Goal: Transaction & Acquisition: Purchase product/service

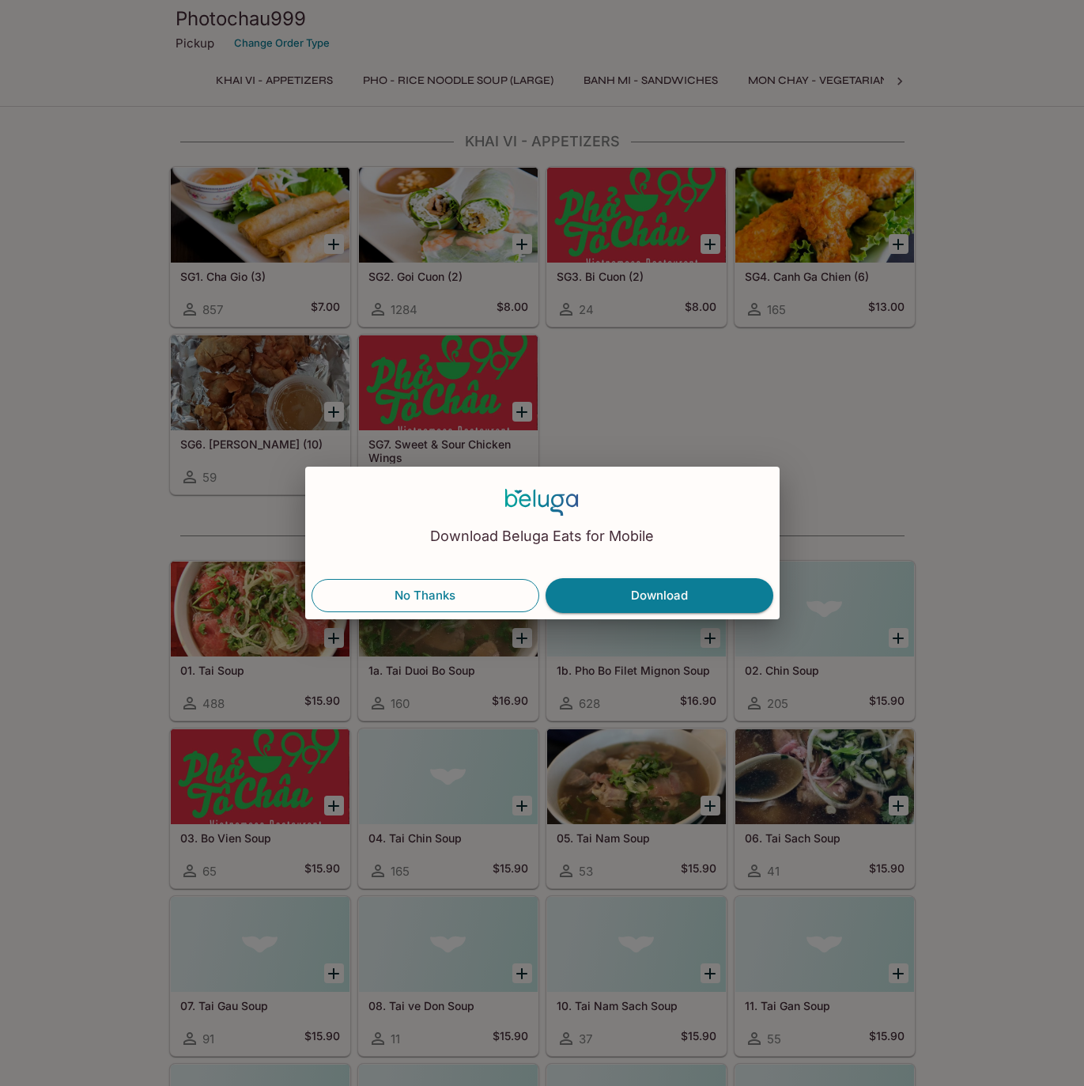
click at [442, 603] on button "No Thanks" at bounding box center [426, 595] width 228 height 33
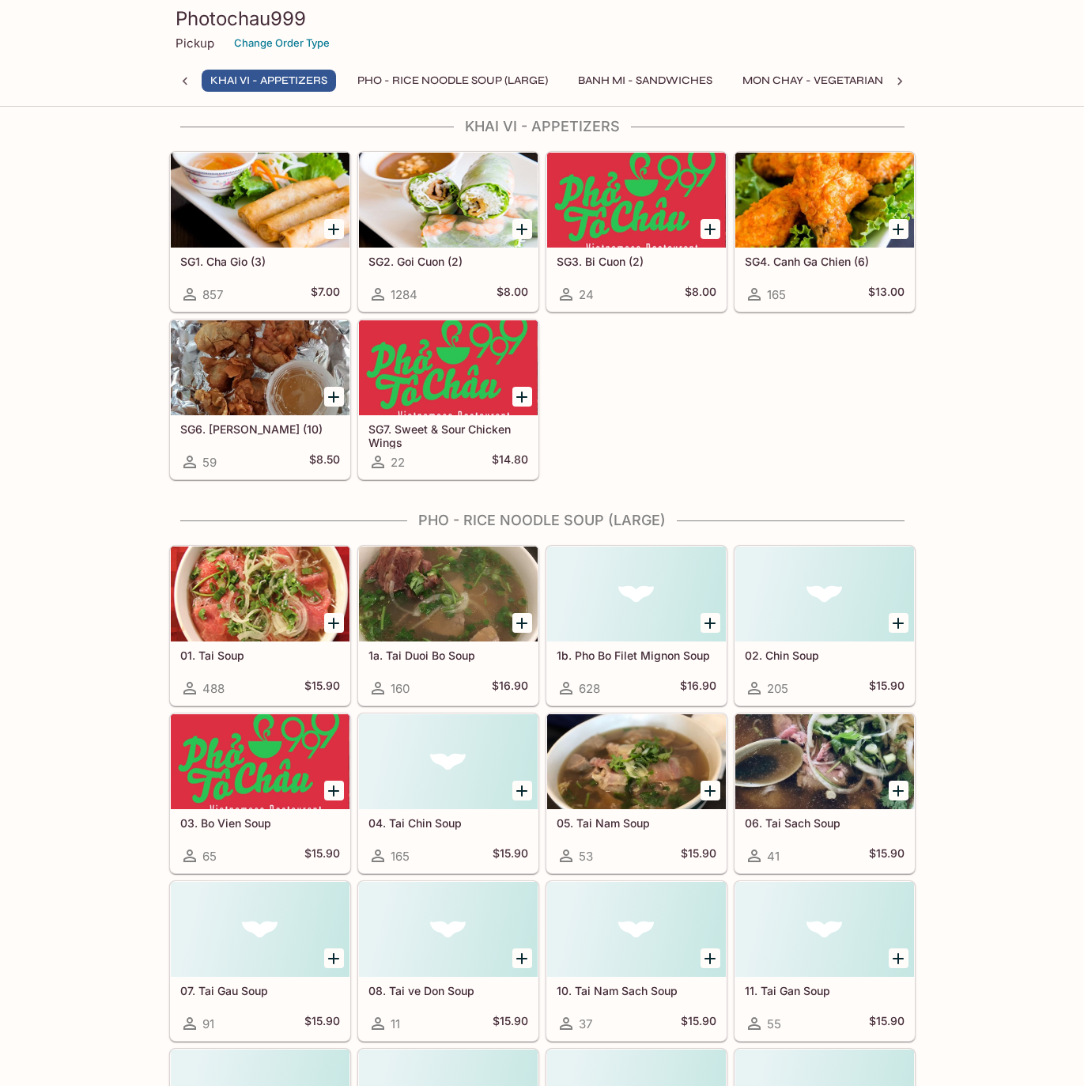
scroll to position [23, 0]
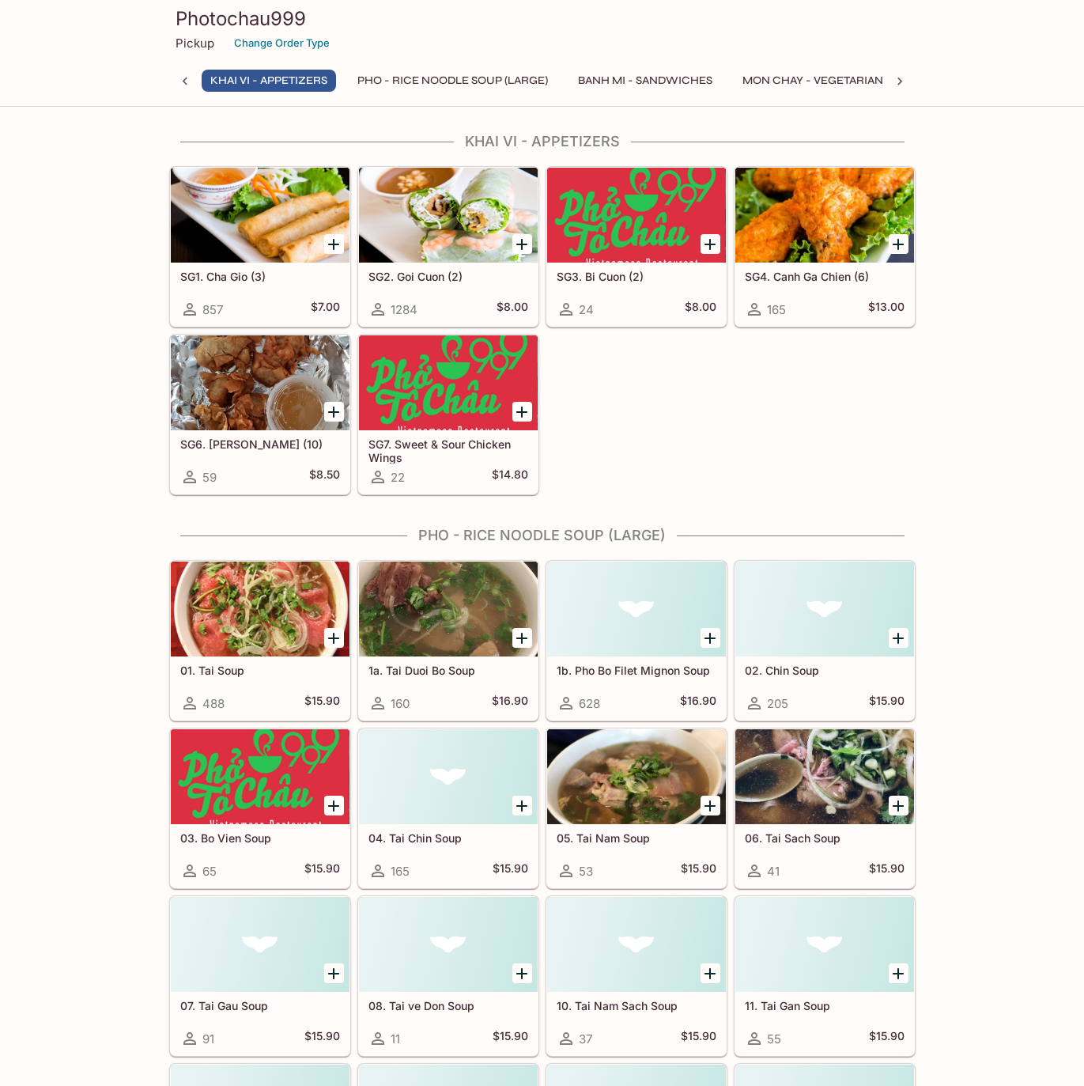
click at [709, 244] on icon "Add SG3. Bi Cuon (2)" at bounding box center [710, 244] width 19 height 19
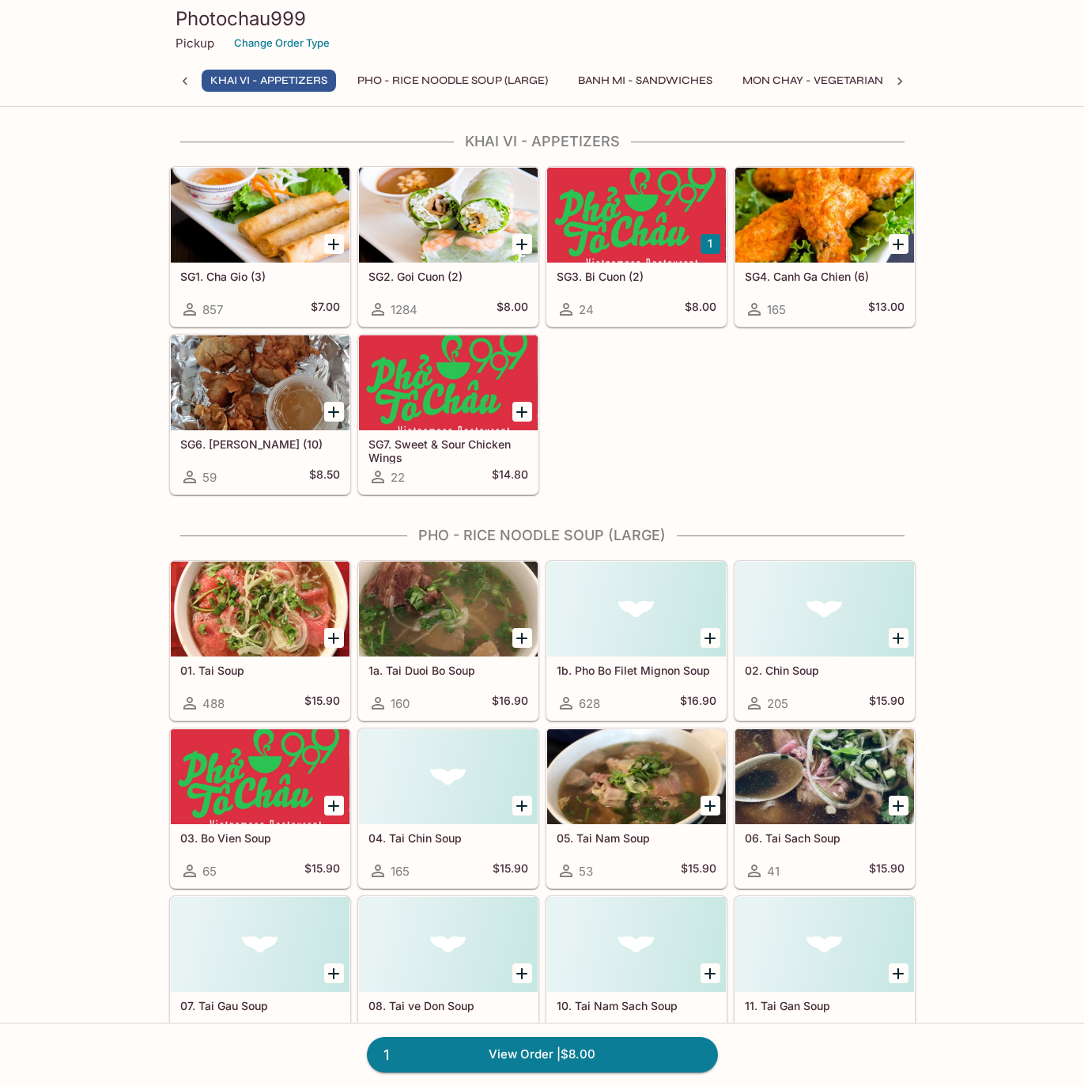
click at [330, 243] on icon "Add SG1. Cha Gio (3)" at bounding box center [333, 244] width 19 height 19
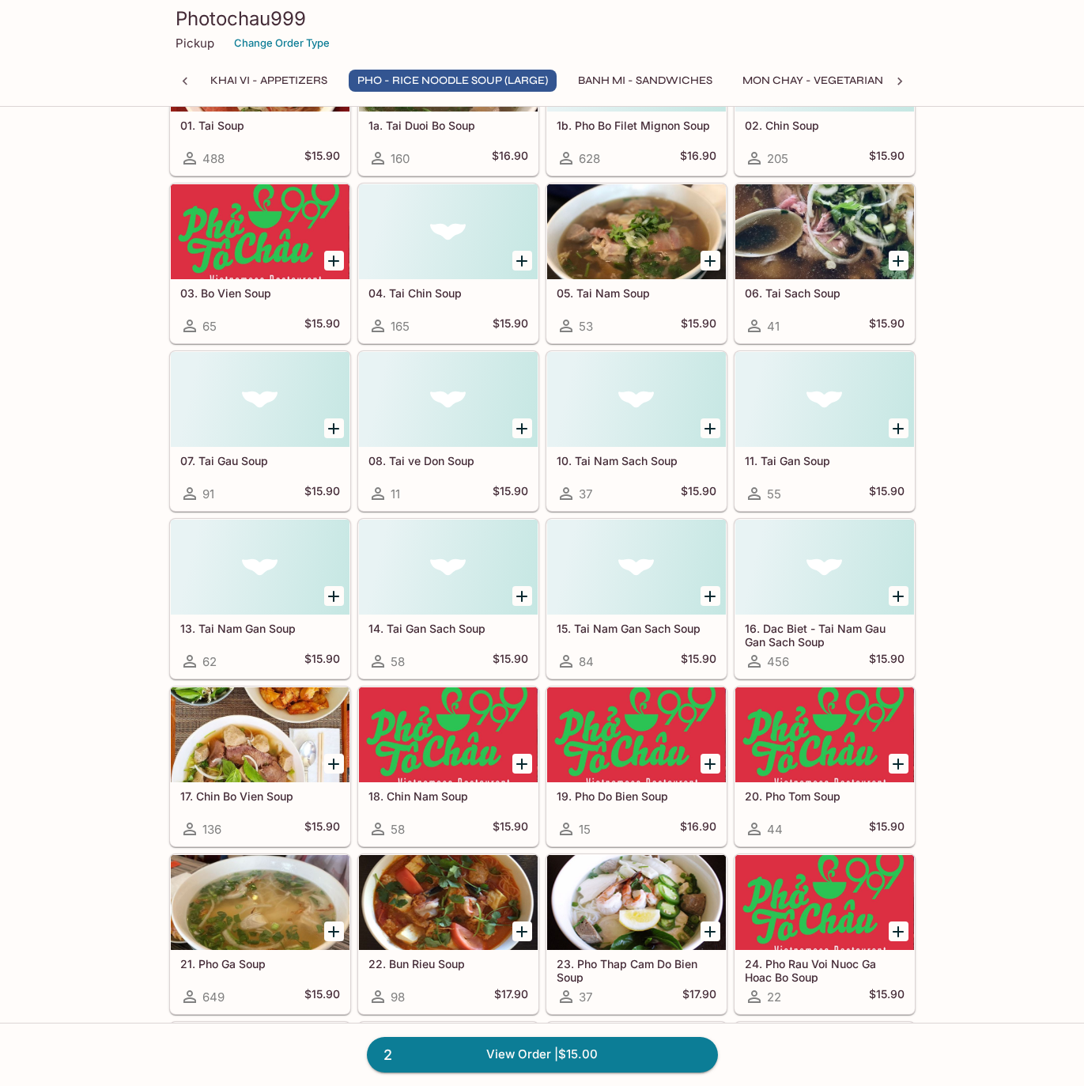
scroll to position [614, 0]
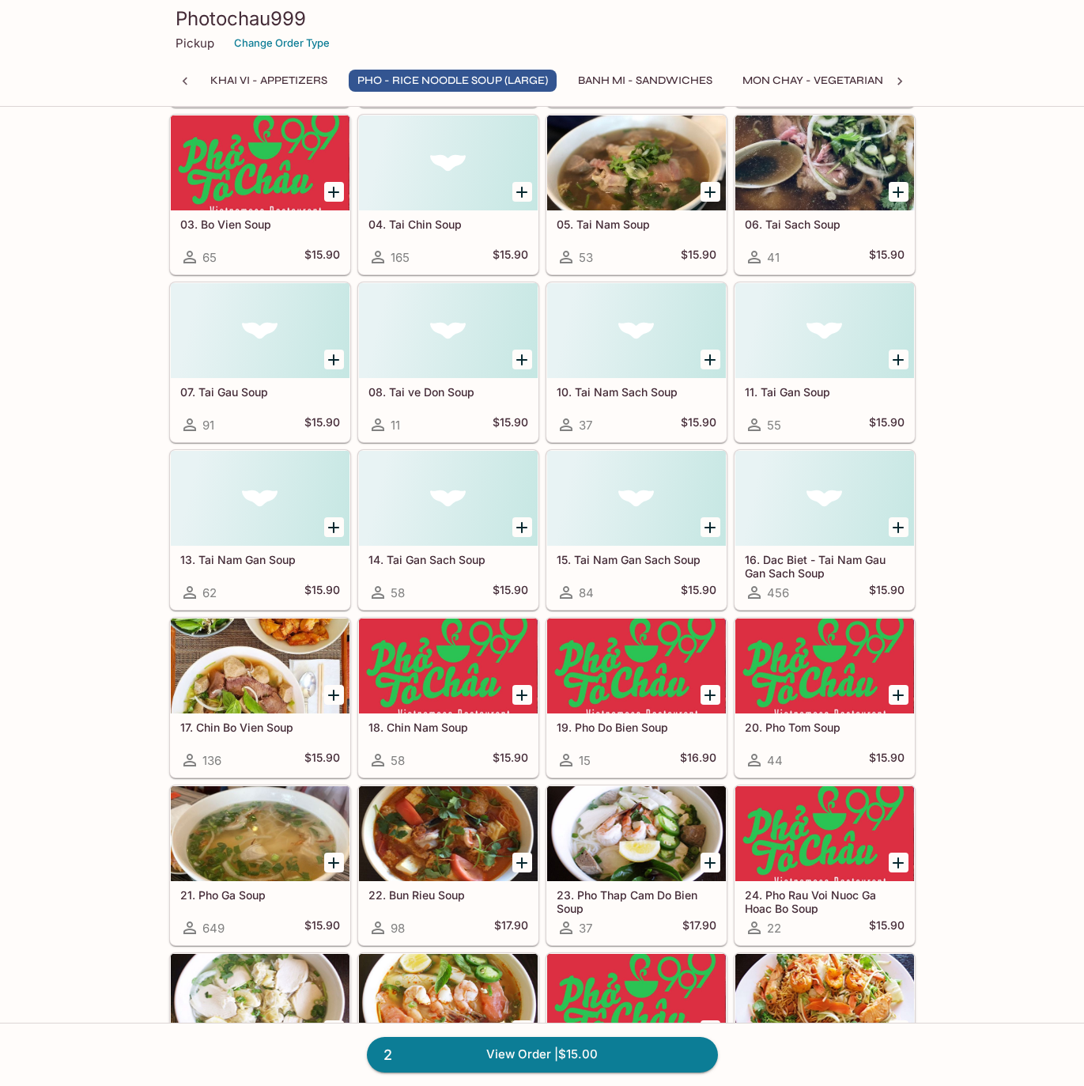
click at [825, 496] on div at bounding box center [824, 498] width 179 height 95
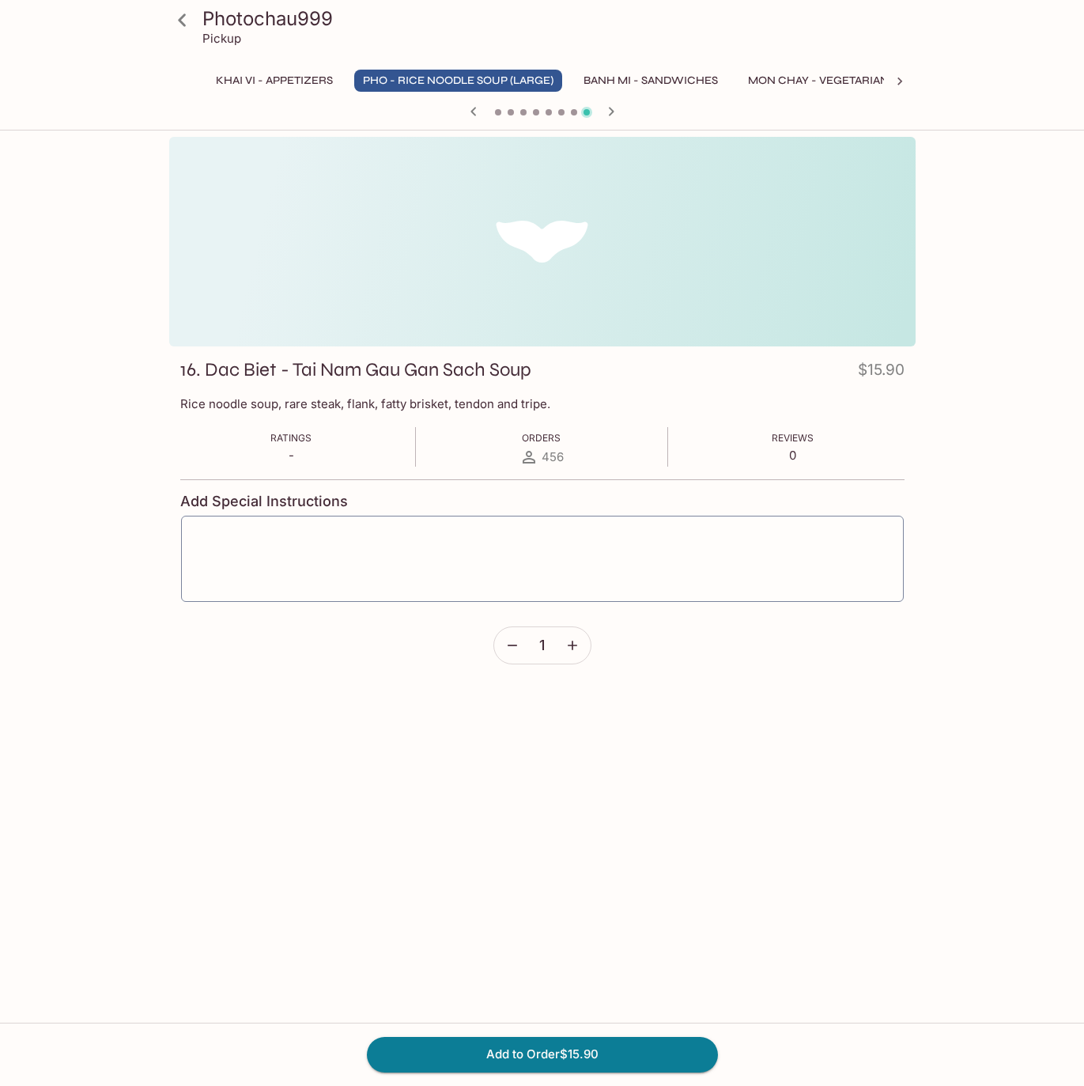
click at [243, 402] on p "Rice noodle soup, rare steak, flank, fatty brisket, tendon and tripe." at bounding box center [542, 403] width 724 height 15
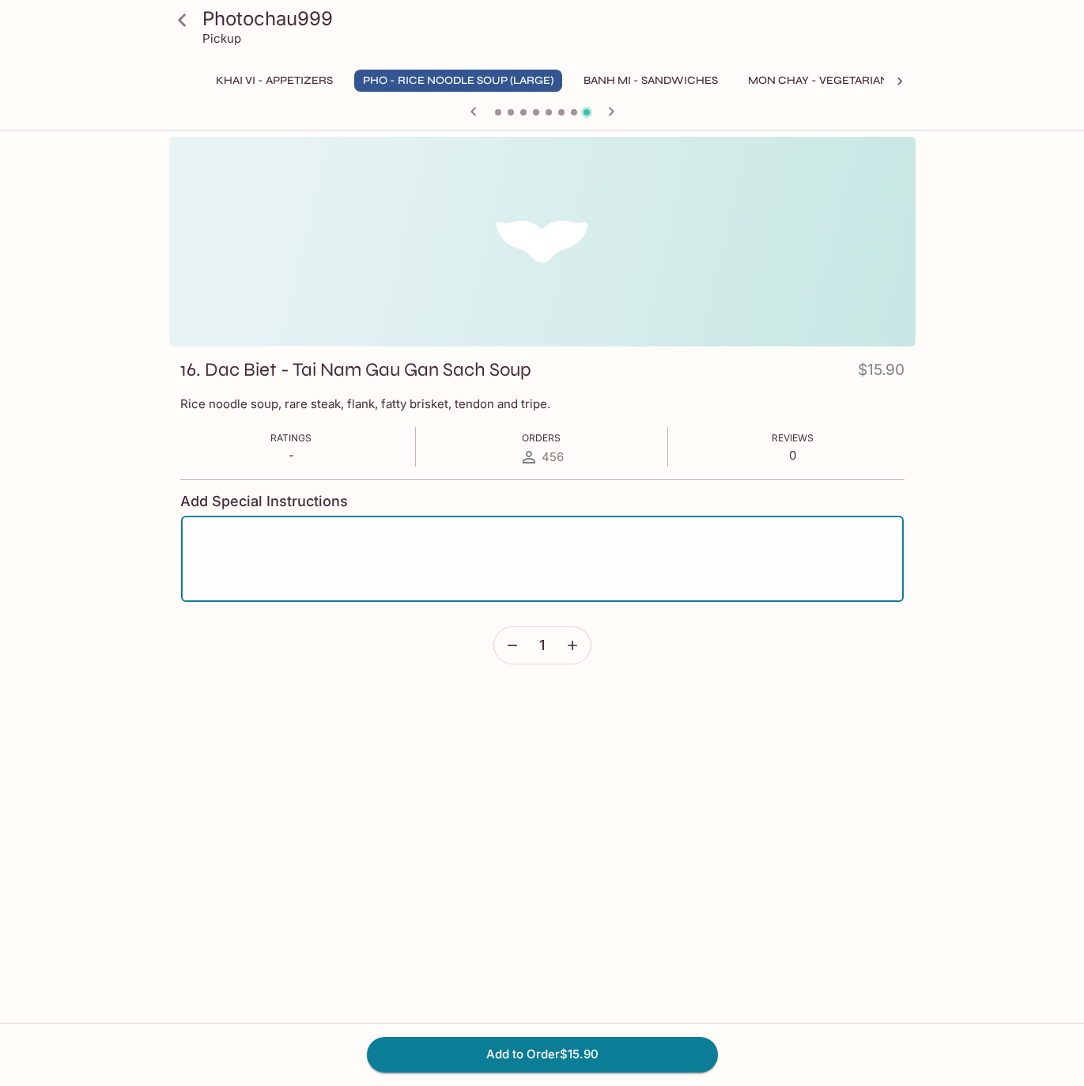
click at [413, 538] on textarea at bounding box center [542, 559] width 701 height 60
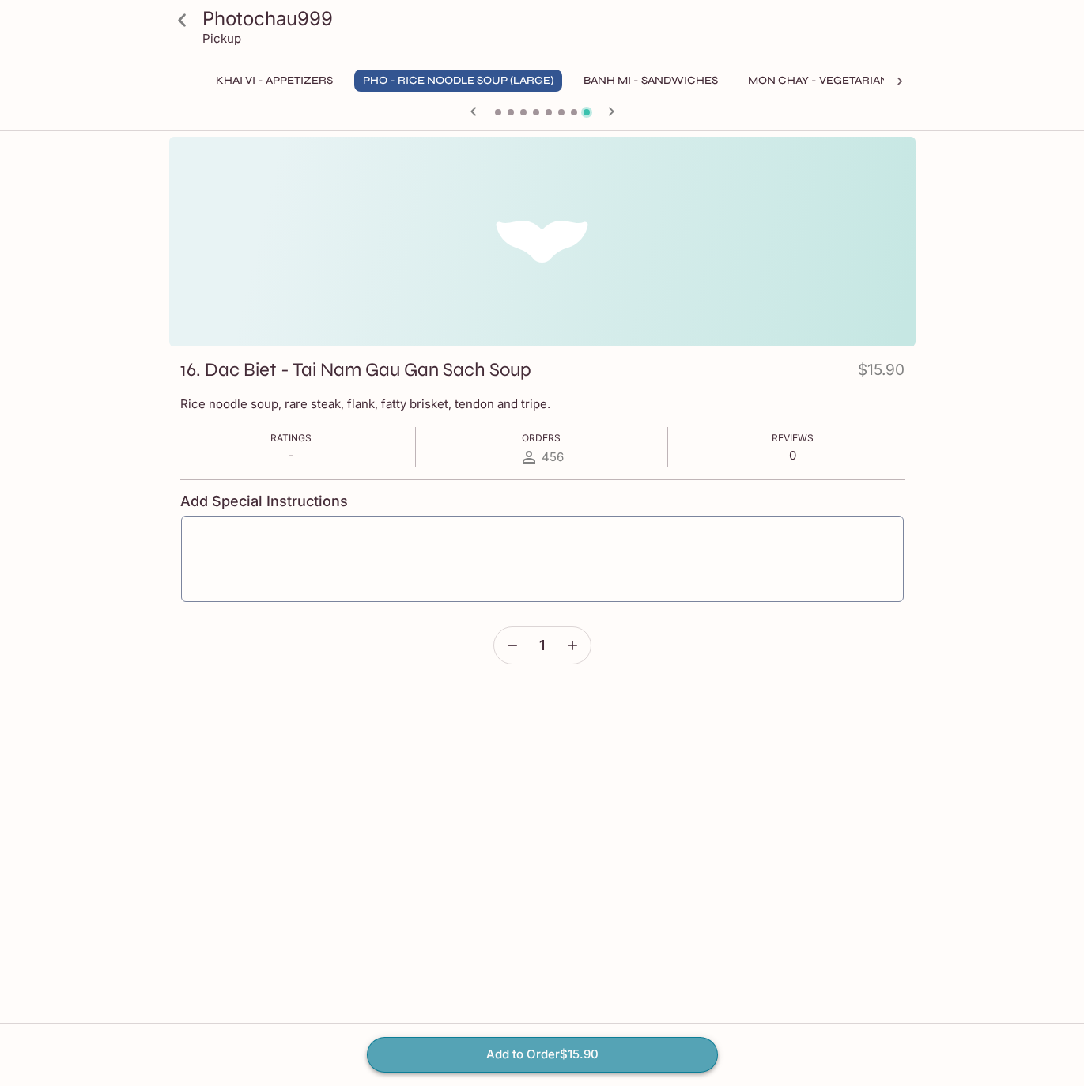
click at [587, 1051] on button "Add to Order $15.90" at bounding box center [542, 1054] width 351 height 35
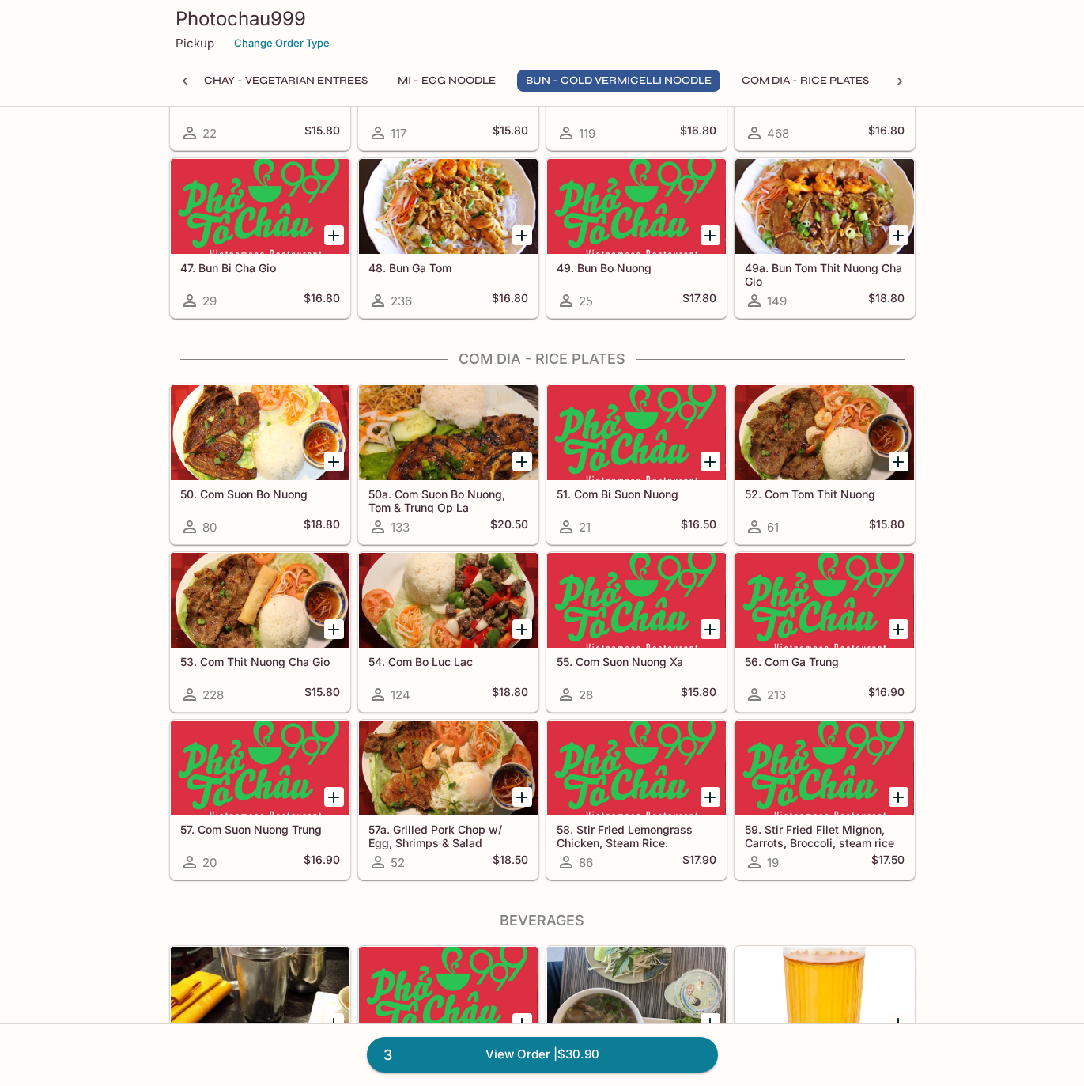
click at [464, 418] on div at bounding box center [448, 432] width 179 height 95
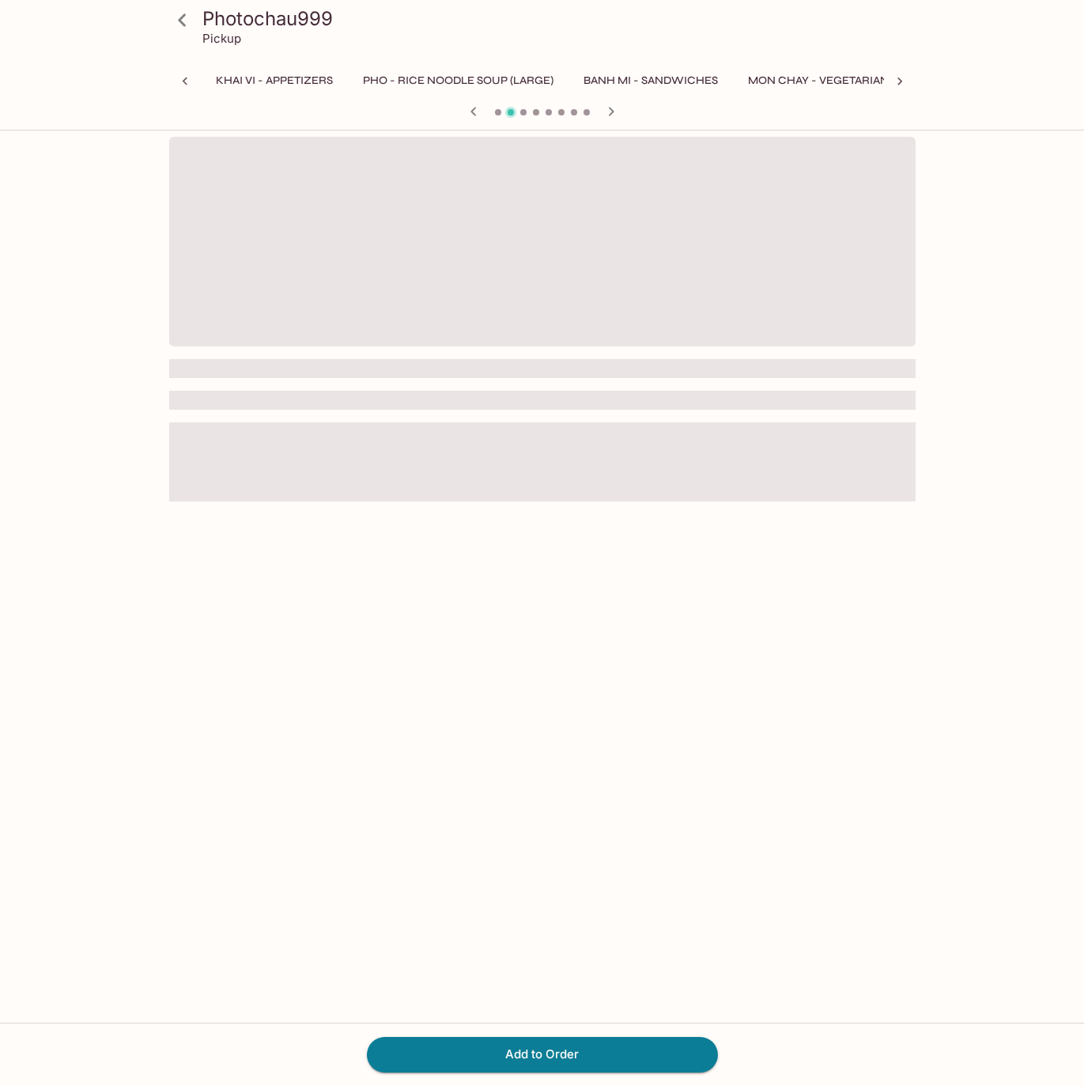
scroll to position [0, 574]
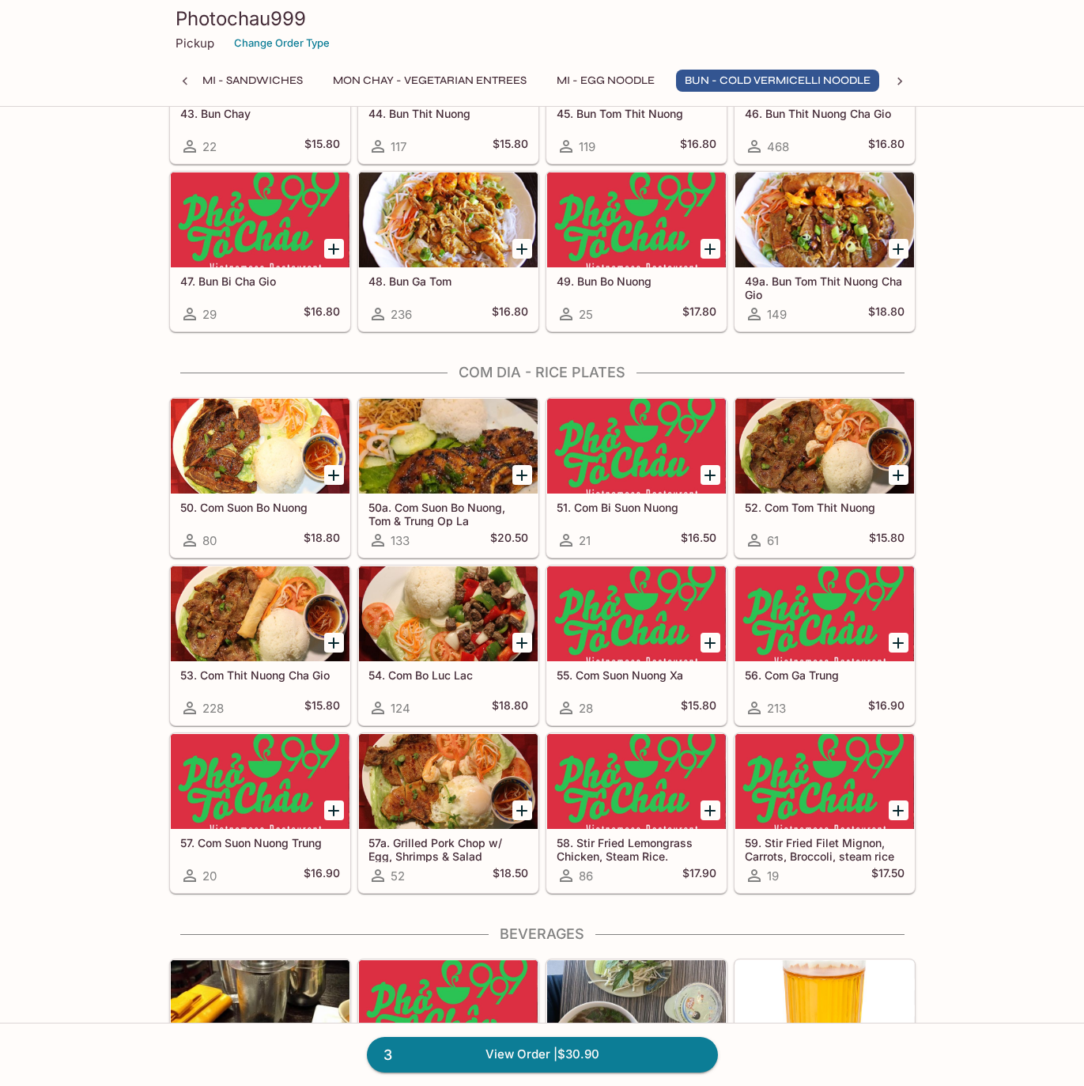
scroll to position [2971, 0]
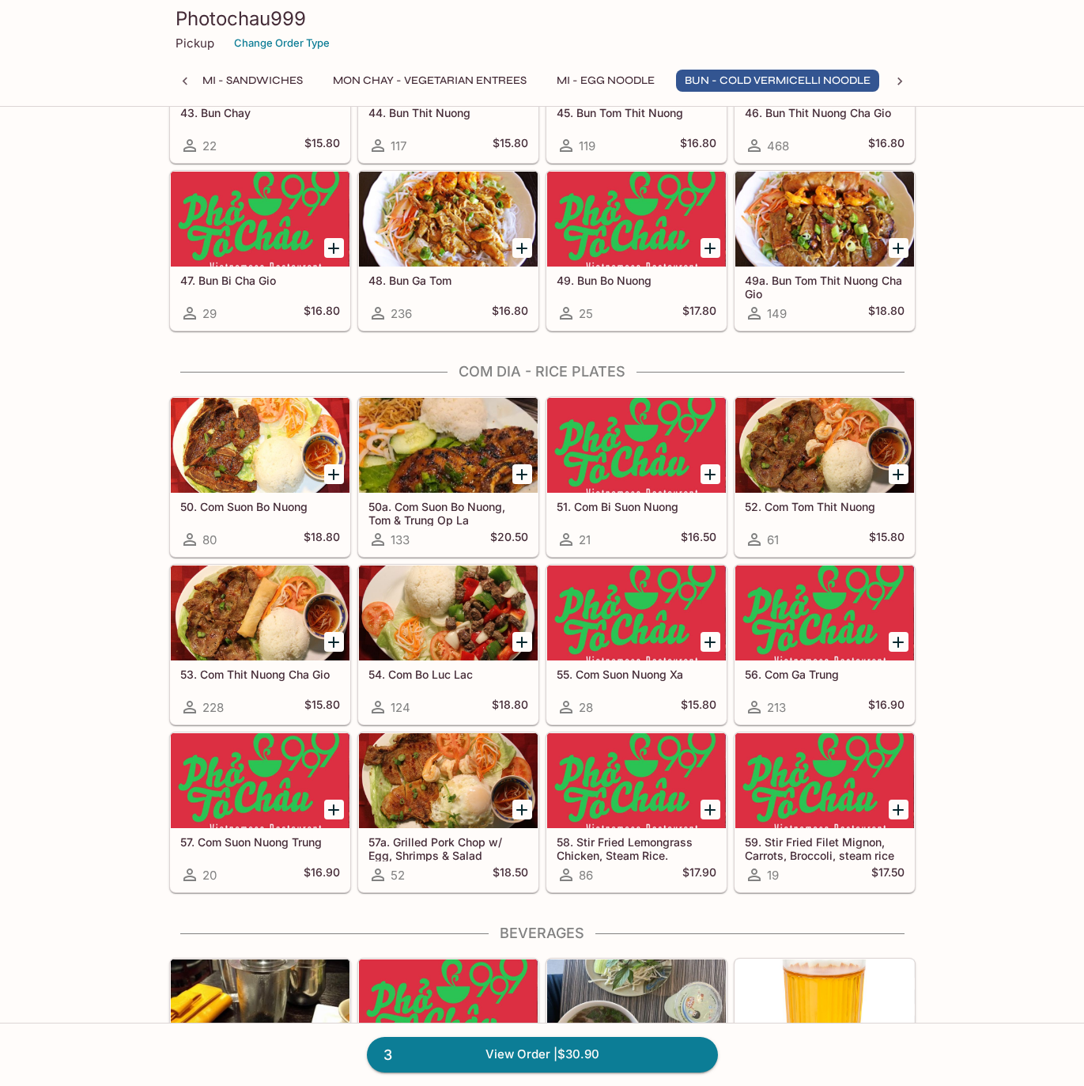
click at [332, 633] on icon "Add 53. Com Thit Nuong Cha Gio" at bounding box center [333, 642] width 19 height 19
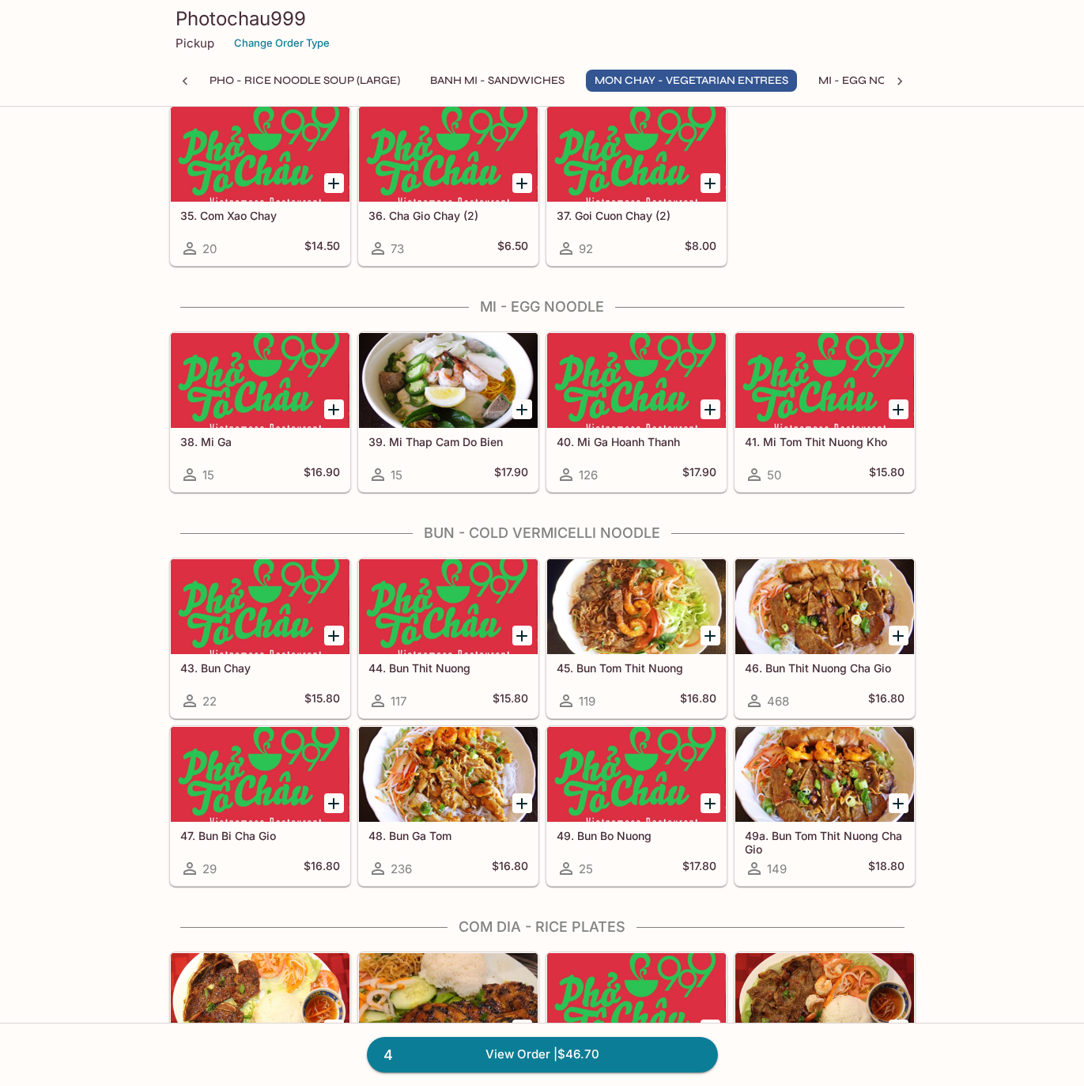
scroll to position [2440, 0]
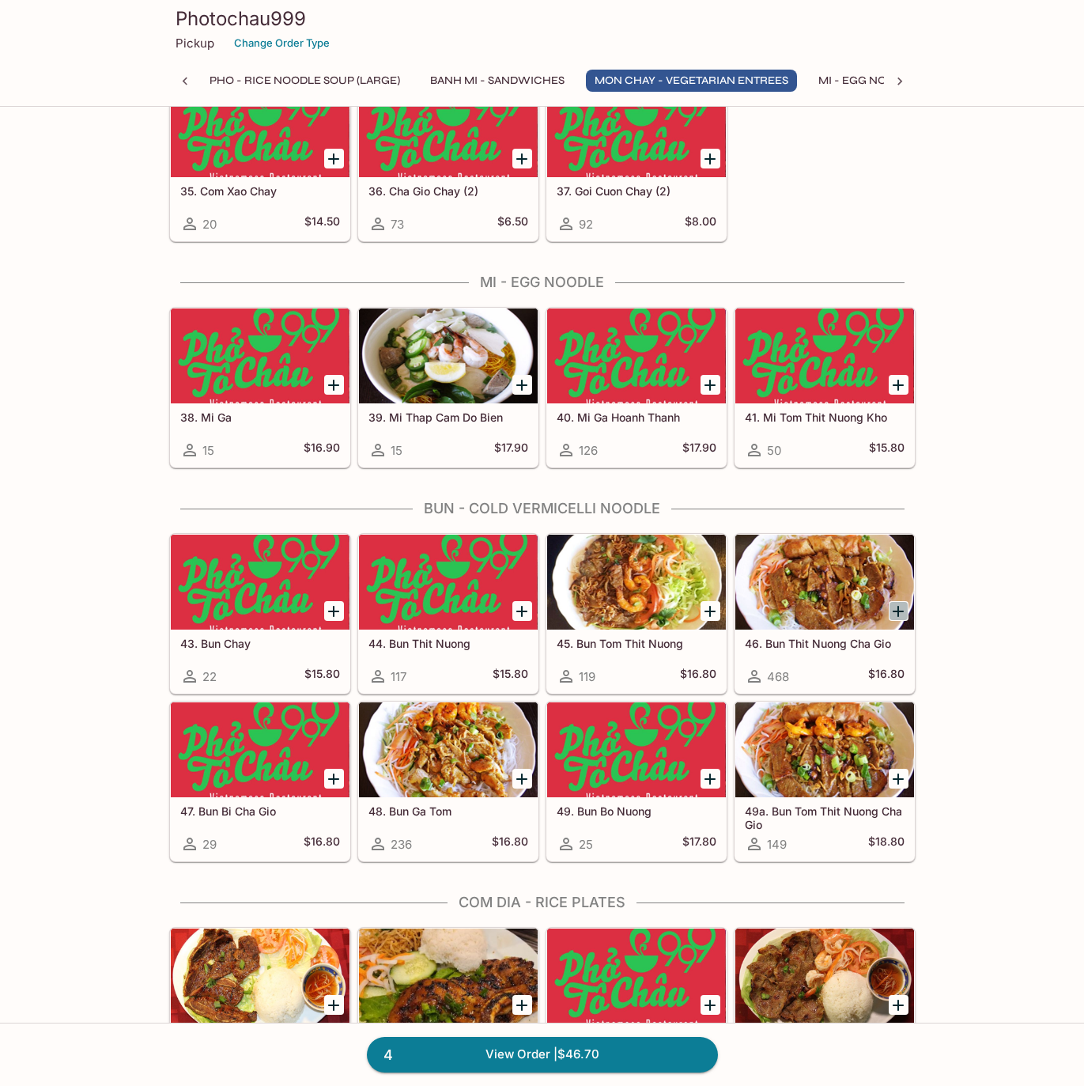
click at [895, 606] on icon "Add 46. Bun Thit Nuong Cha Gio" at bounding box center [898, 611] width 11 height 11
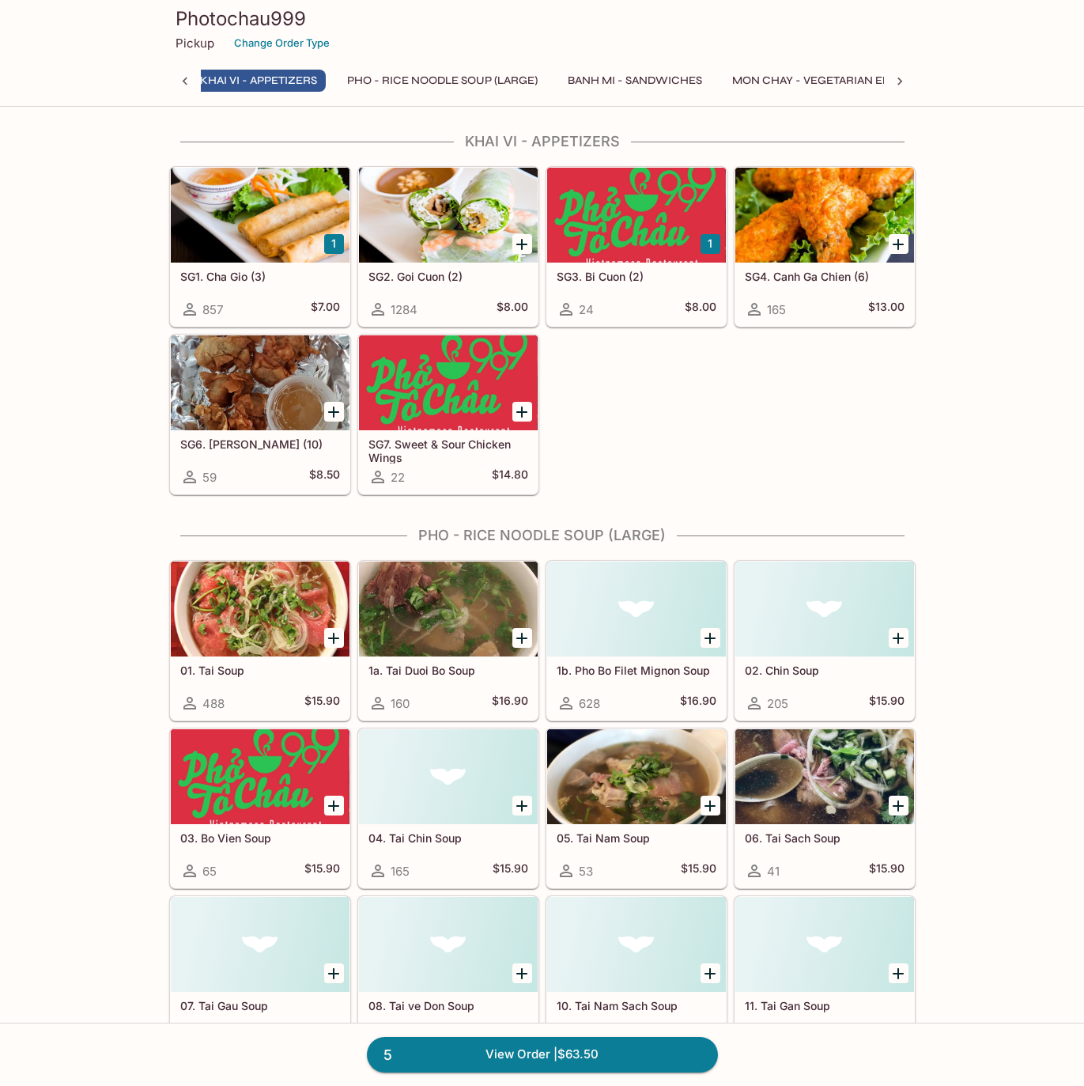
scroll to position [0, 6]
click at [408, 70] on button "Pho - Rice Noodle Soup (Large)" at bounding box center [453, 81] width 208 height 22
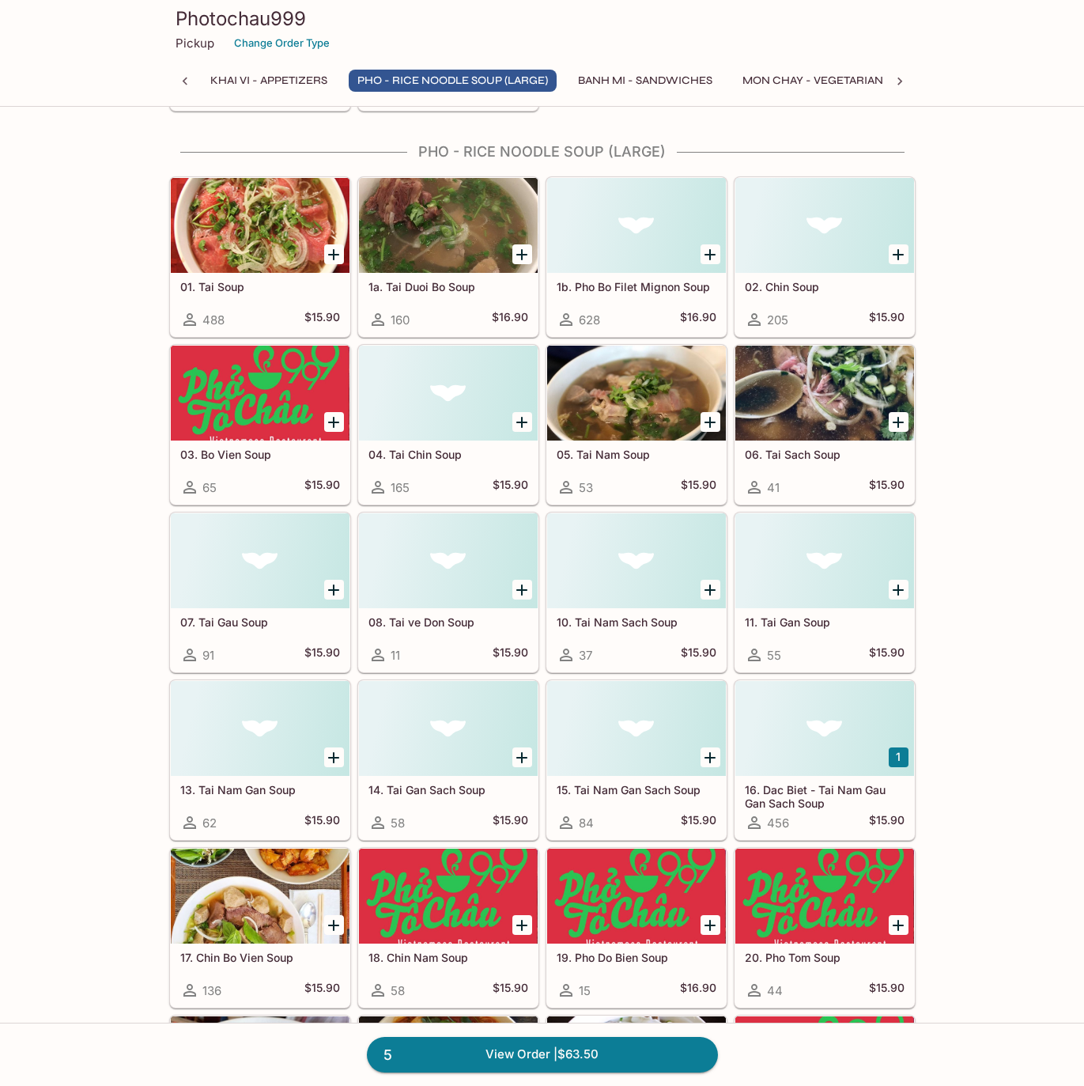
scroll to position [390, 0]
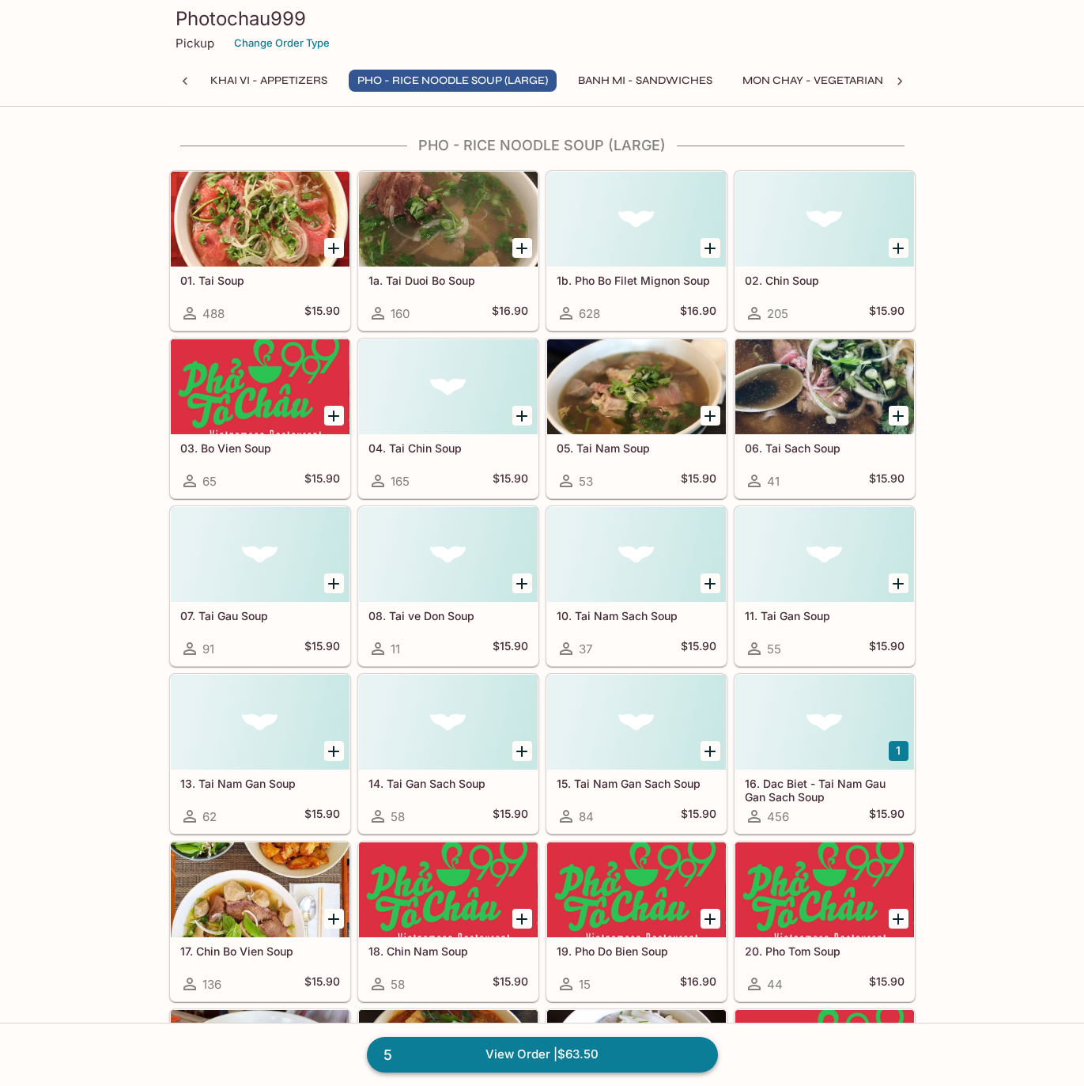
click at [574, 1058] on link "5 View Order | $63.50" at bounding box center [542, 1054] width 351 height 35
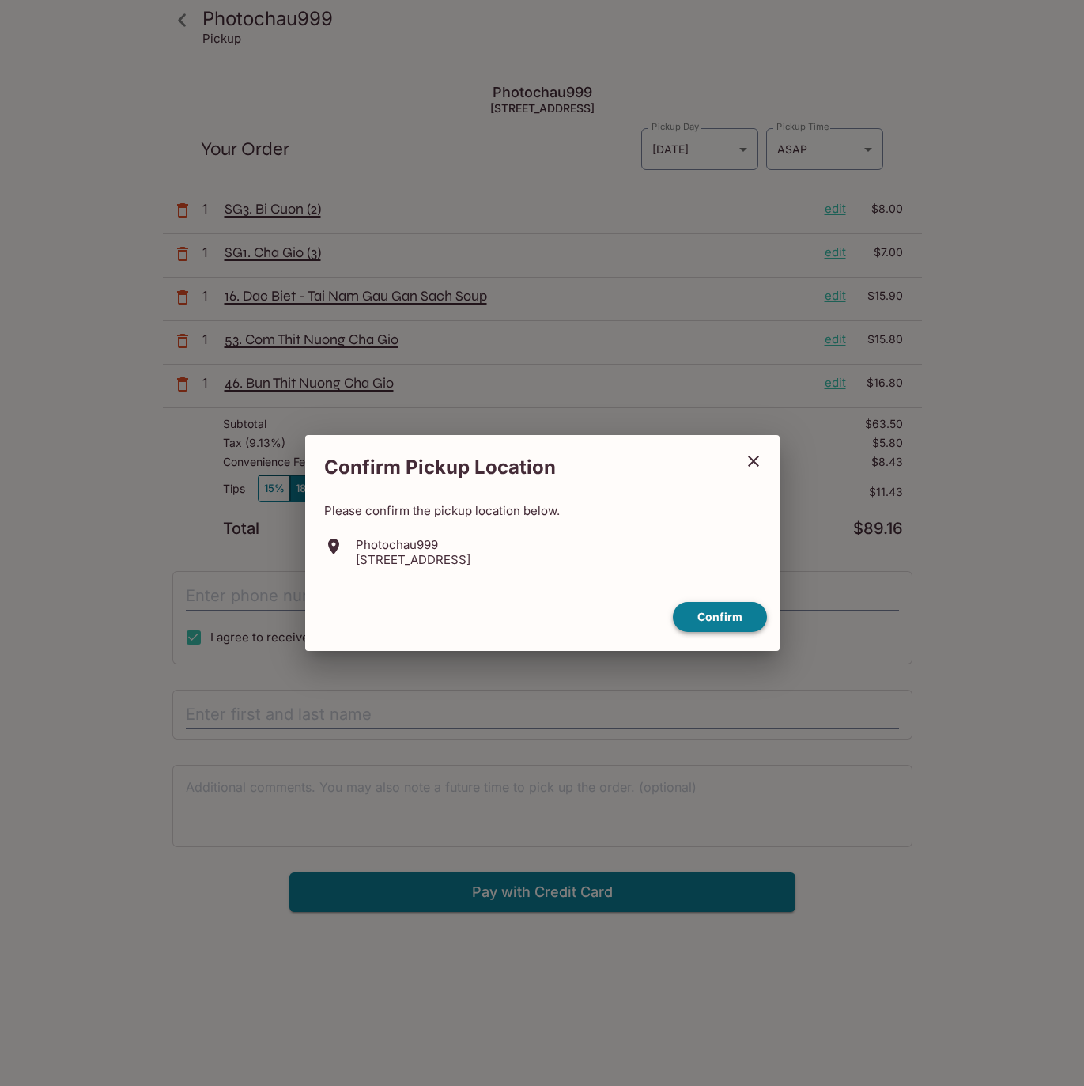
click at [721, 625] on button "Confirm" at bounding box center [720, 617] width 94 height 31
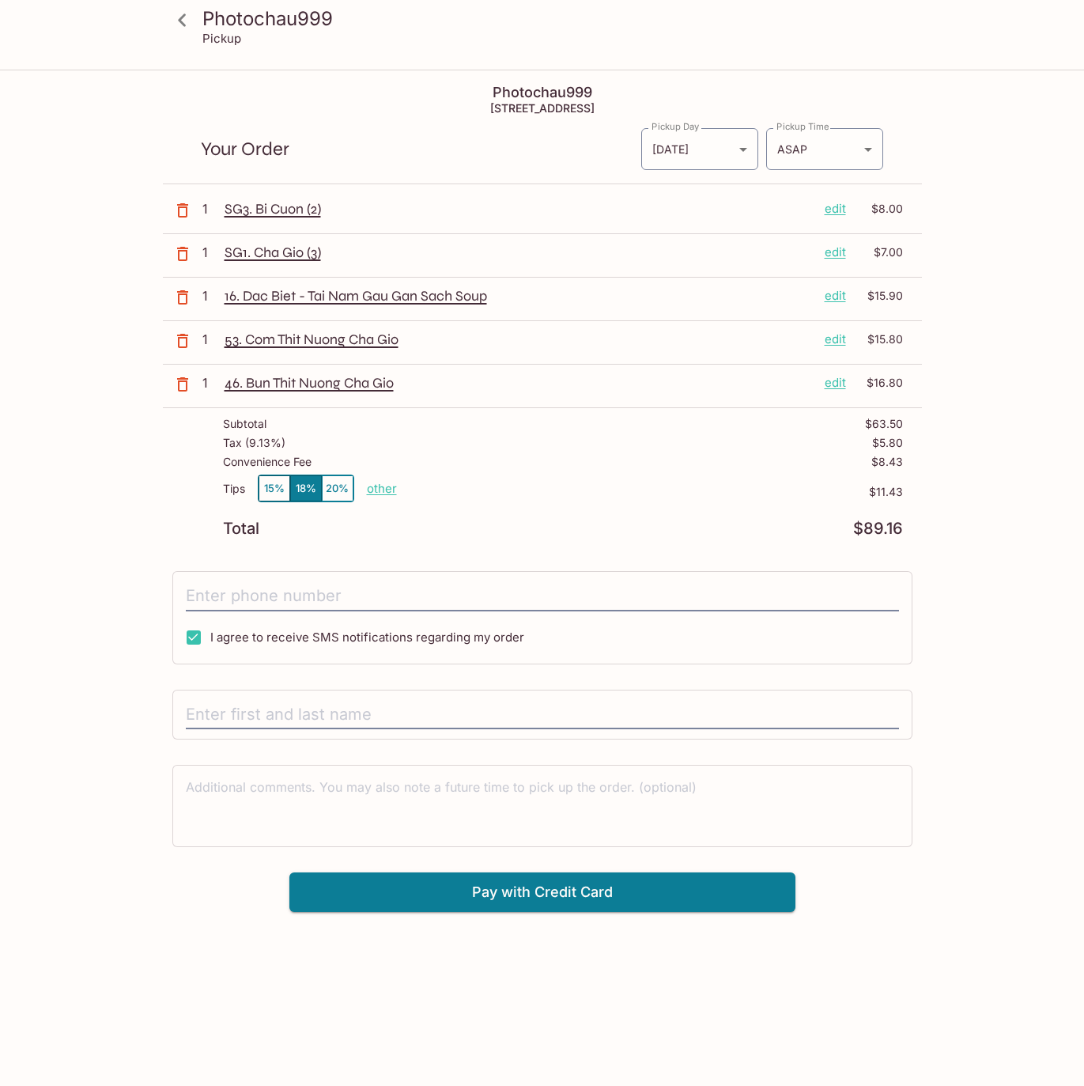
click at [837, 289] on p "edit" at bounding box center [835, 295] width 21 height 17
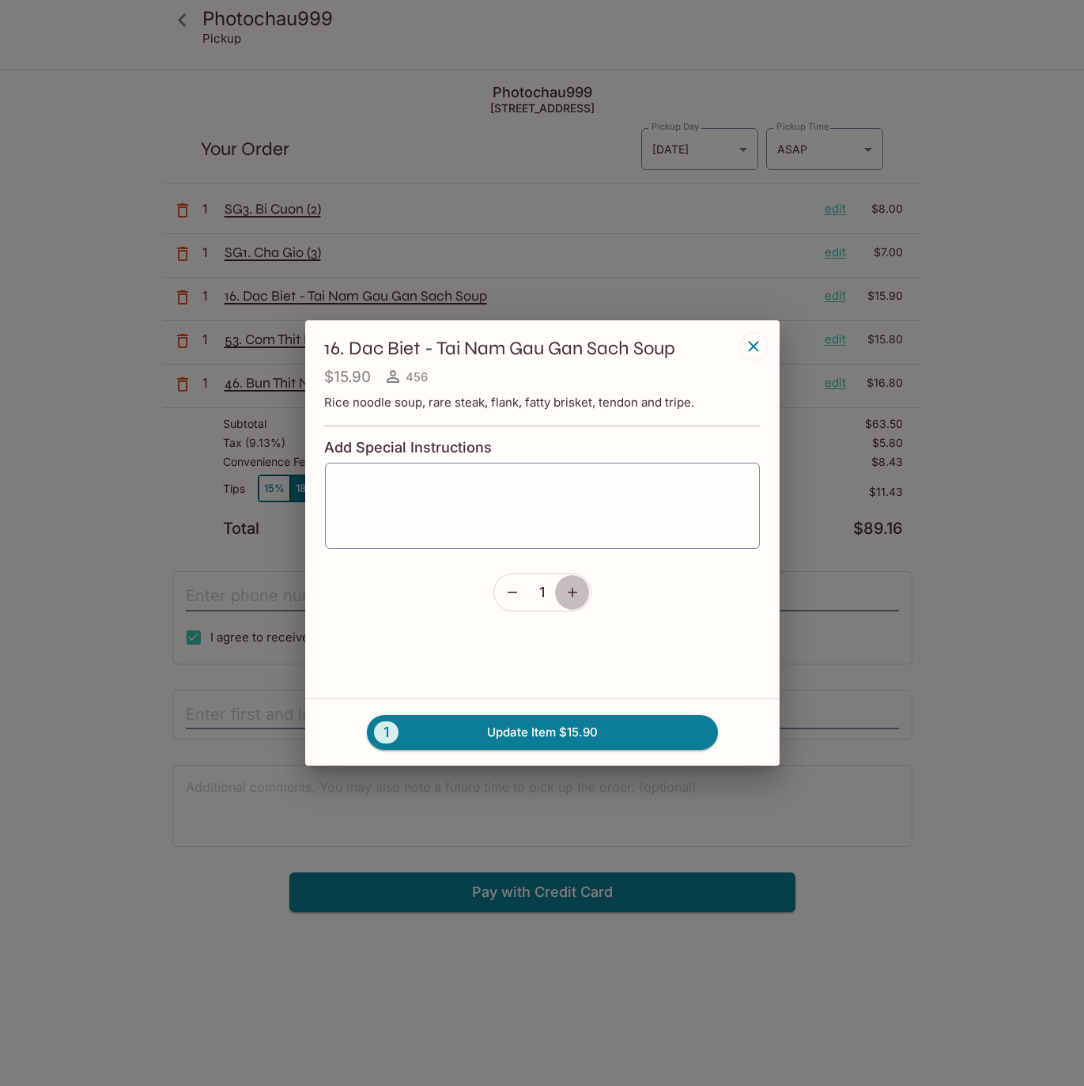
click at [568, 580] on button "button" at bounding box center [572, 592] width 36 height 36
click at [546, 743] on button "2 Update Item $31.80" at bounding box center [542, 732] width 351 height 35
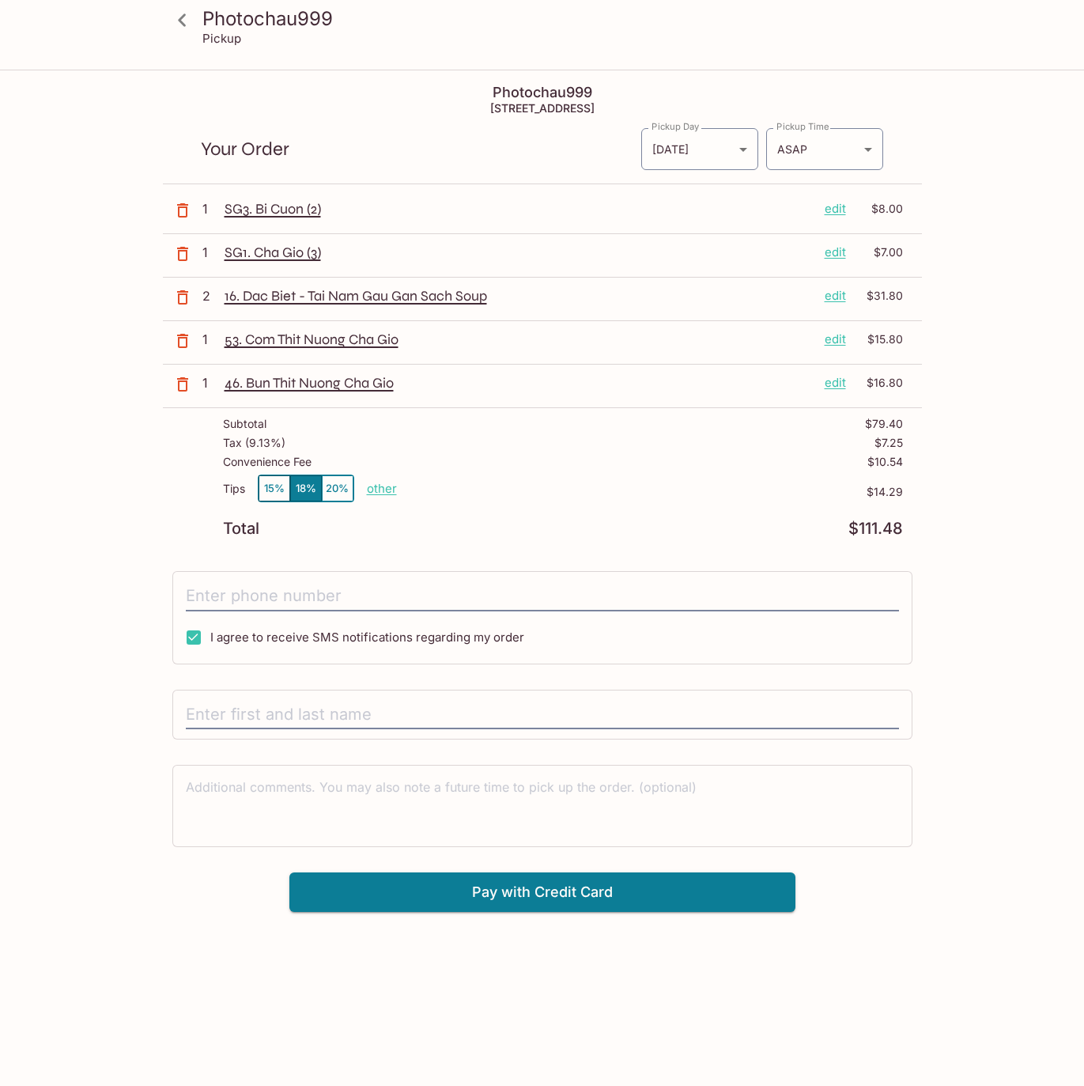
click at [69, 311] on div "Photochau999 Pickup Photochau999 [STREET_ADDRESS] Your Order Pickup Day [DATE] …" at bounding box center [542, 491] width 1012 height 841
click at [180, 383] on icon "button" at bounding box center [182, 384] width 19 height 19
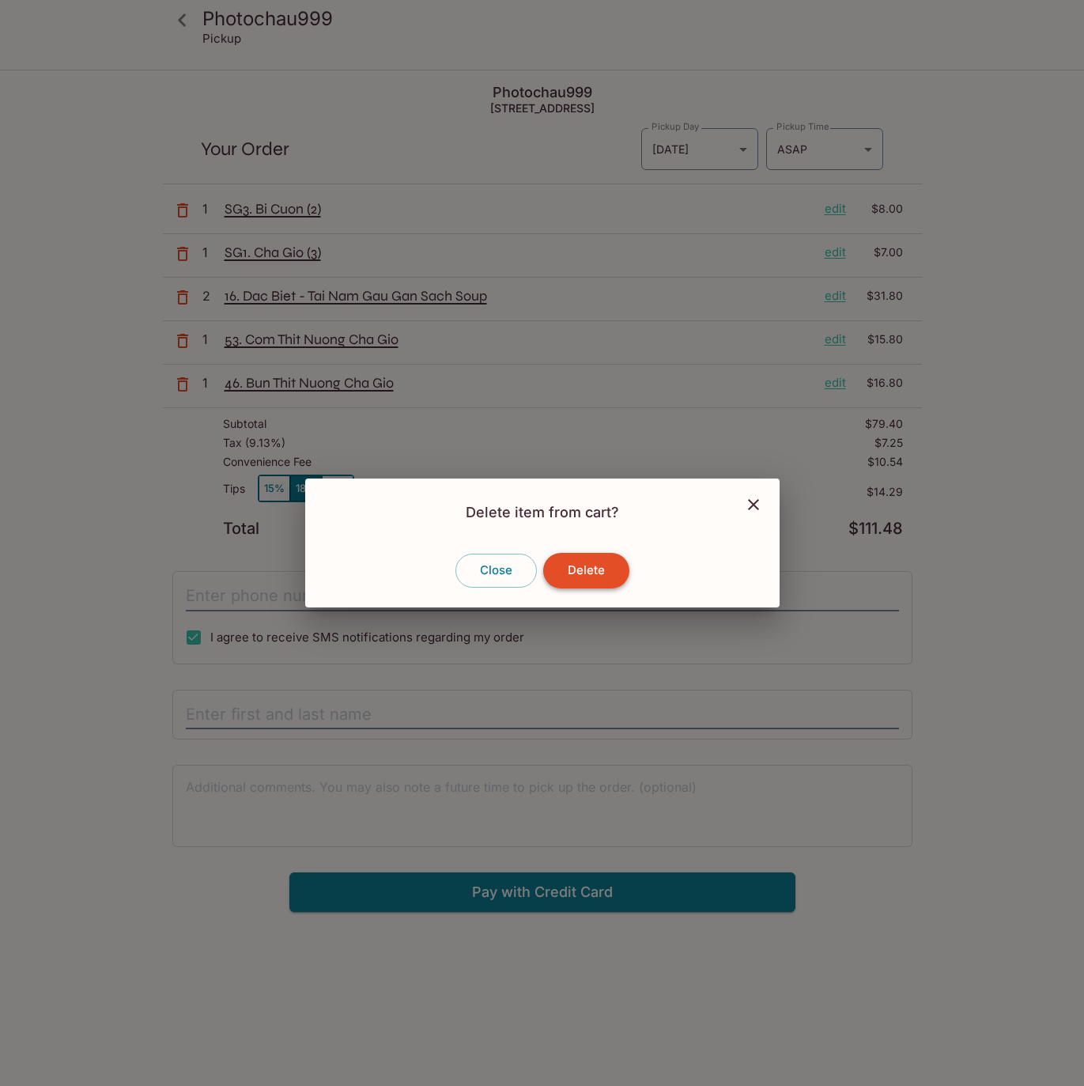
click at [596, 585] on button "Delete" at bounding box center [586, 570] width 86 height 35
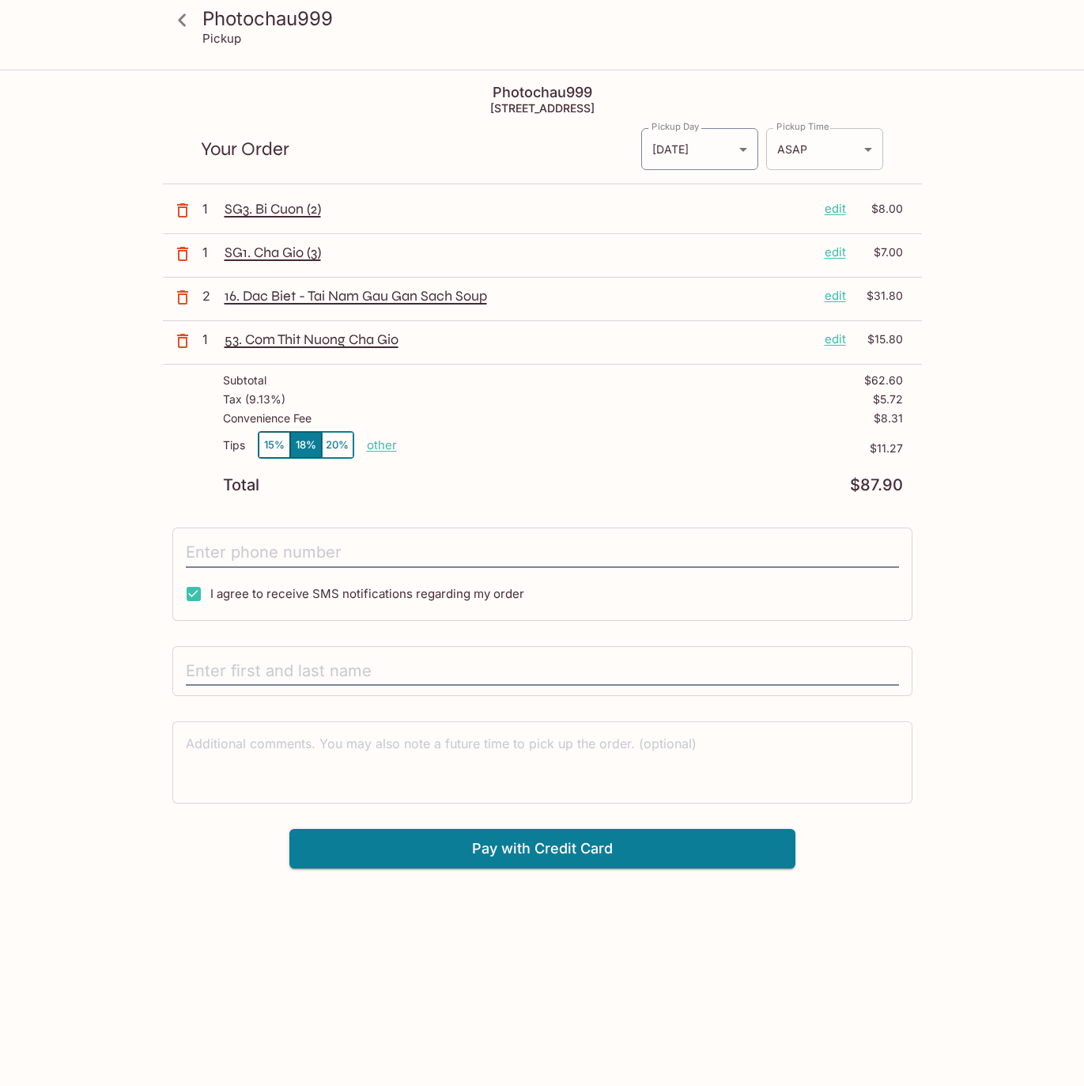
click at [816, 156] on body "Photochau999 Pickup Photochau999 [STREET_ADDRESS] Your Order Pickup Day [DATE] …" at bounding box center [542, 614] width 1084 height 1086
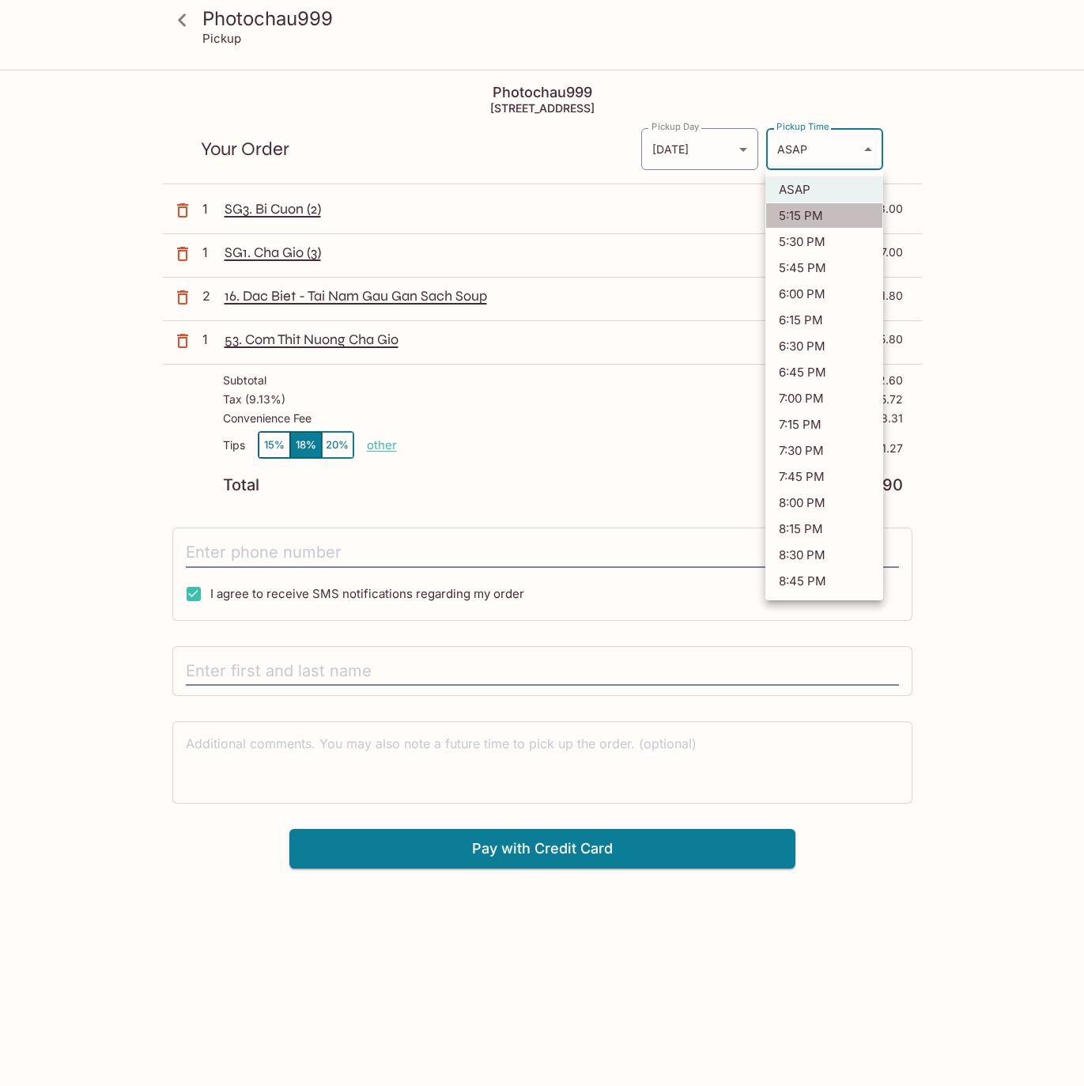
click at [810, 217] on li "5:15 PM" at bounding box center [825, 215] width 118 height 26
type input "[DATE]T00:15:06.000000Z"
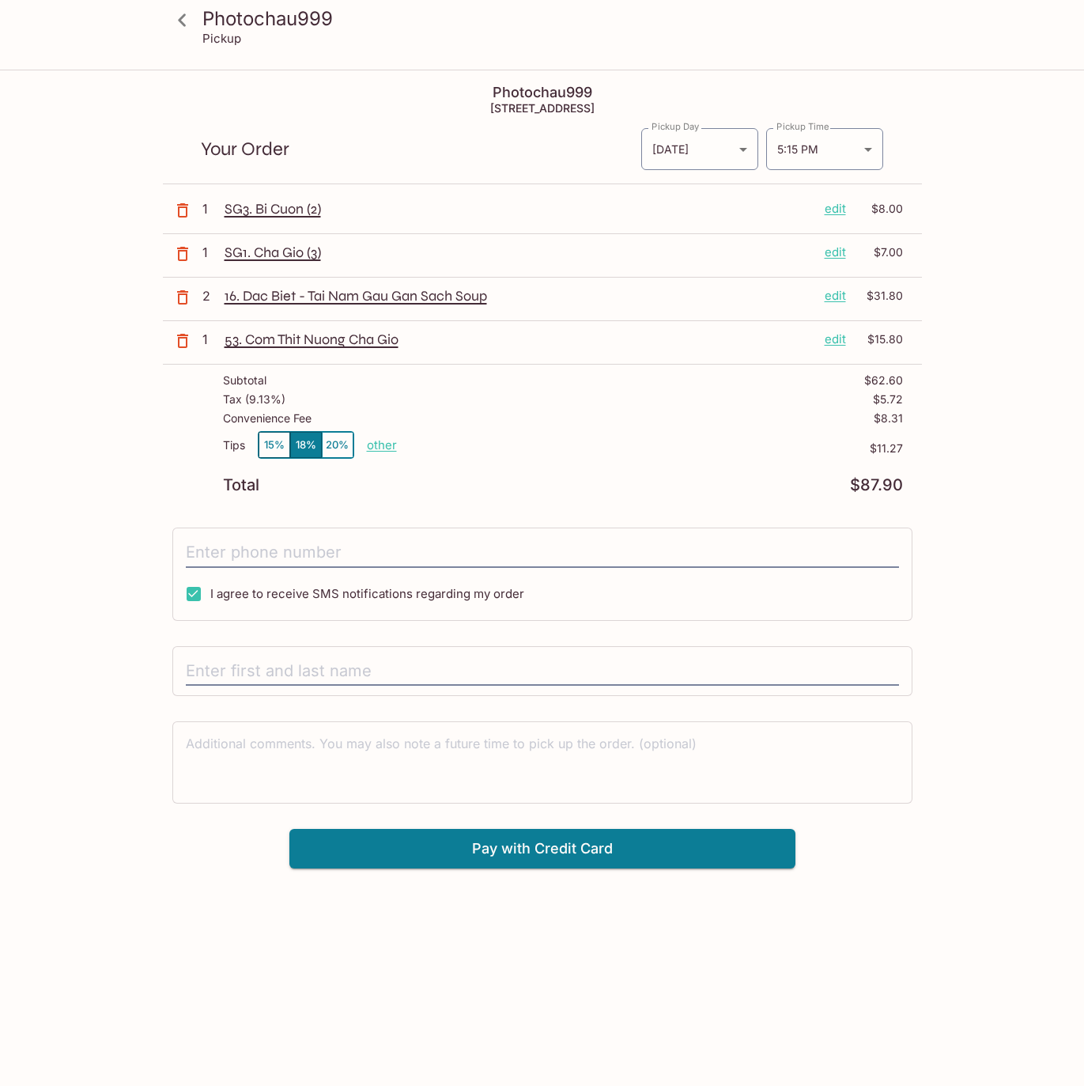
click at [140, 414] on div "Photochau999 Pickup Photochau999 [STREET_ADDRESS] Your Order Pickup Day [DATE] …" at bounding box center [542, 469] width 1012 height 797
click at [274, 442] on button "15%" at bounding box center [275, 445] width 32 height 26
drag, startPoint x: 251, startPoint y: 420, endPoint x: 958, endPoint y: 429, distance: 707.0
click at [958, 429] on div "Photochau999 Pickup Photochau999 [STREET_ADDRESS] Your Order Pickup Day [DATE] …" at bounding box center [542, 469] width 1012 height 797
click at [898, 412] on p "$8.31" at bounding box center [888, 418] width 29 height 13
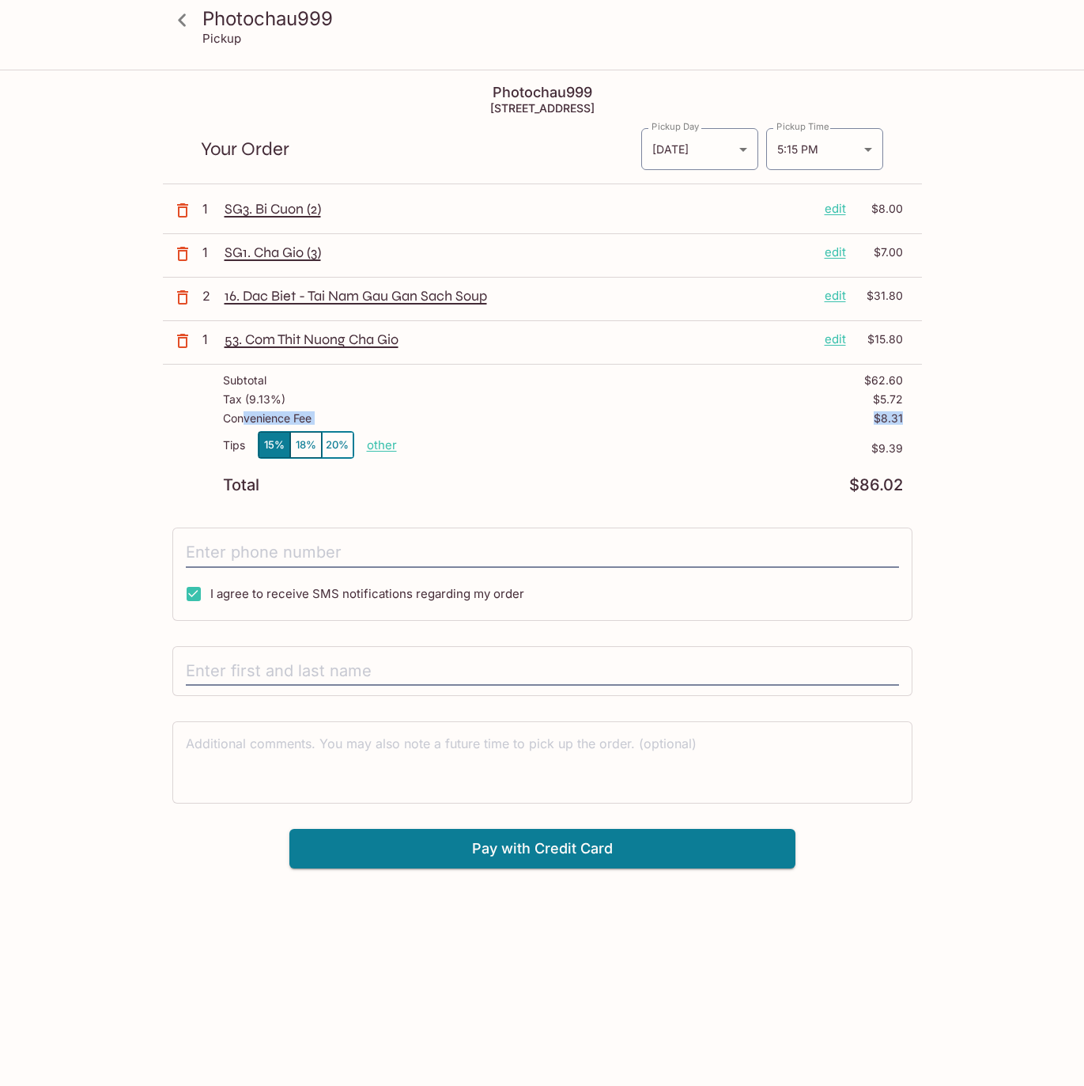
click at [890, 418] on p "$8.31" at bounding box center [888, 418] width 29 height 13
click at [121, 467] on div "Photochau999 Pickup Photochau999 [STREET_ADDRESS] Your Order Pickup Day [DATE] …" at bounding box center [542, 469] width 1012 height 797
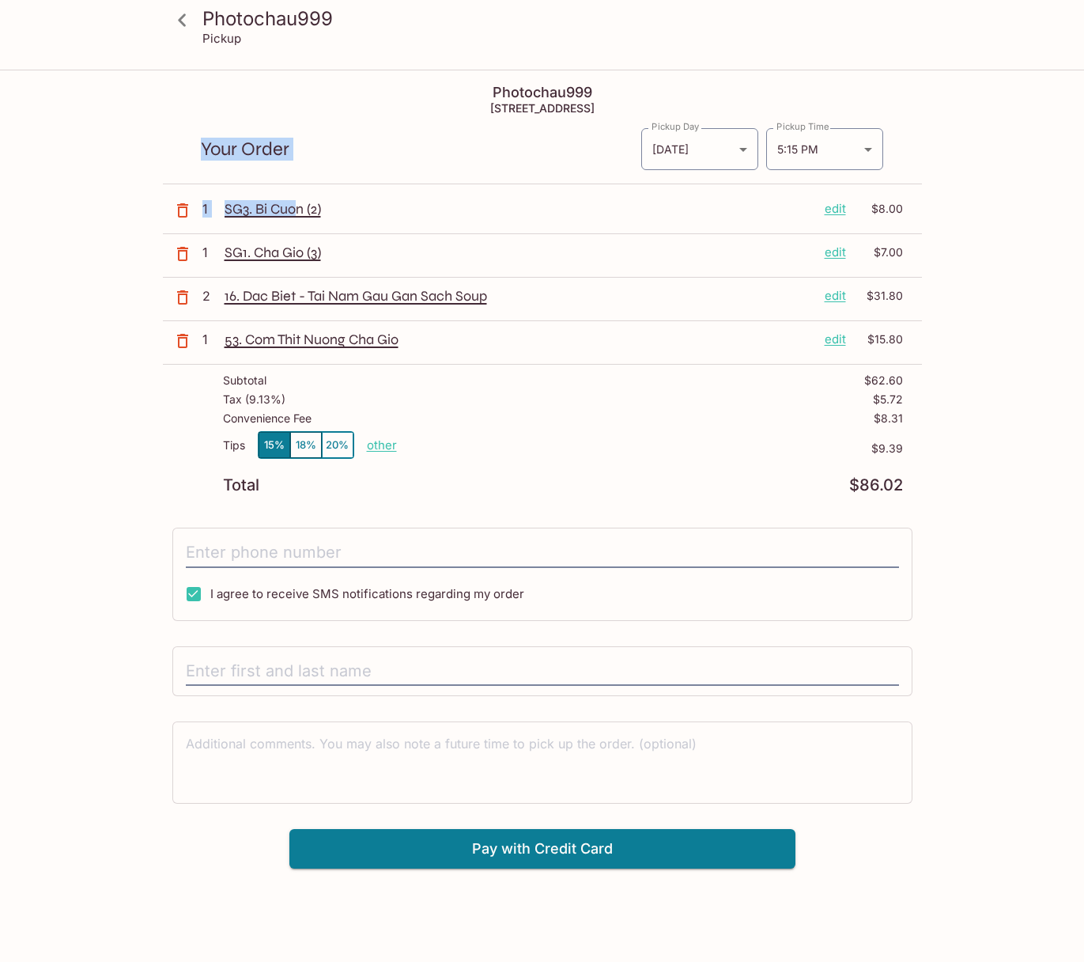
drag, startPoint x: 298, startPoint y: 206, endPoint x: 141, endPoint y: 176, distance: 160.1
click at [142, 176] on div "Photochau999 Pickup Photochau999 [STREET_ADDRESS] Your Order Pickup Day [DATE] …" at bounding box center [542, 469] width 1012 height 797
click at [123, 188] on div "Photochau999 Pickup Photochau999 [STREET_ADDRESS] Your Order Pickup Day [DATE] …" at bounding box center [542, 469] width 1012 height 797
click at [130, 222] on div "Photochau999 Pickup Photochau999 [STREET_ADDRESS] Your Order Pickup Day [DATE] …" at bounding box center [542, 469] width 1012 height 797
